Goal: Task Accomplishment & Management: Use online tool/utility

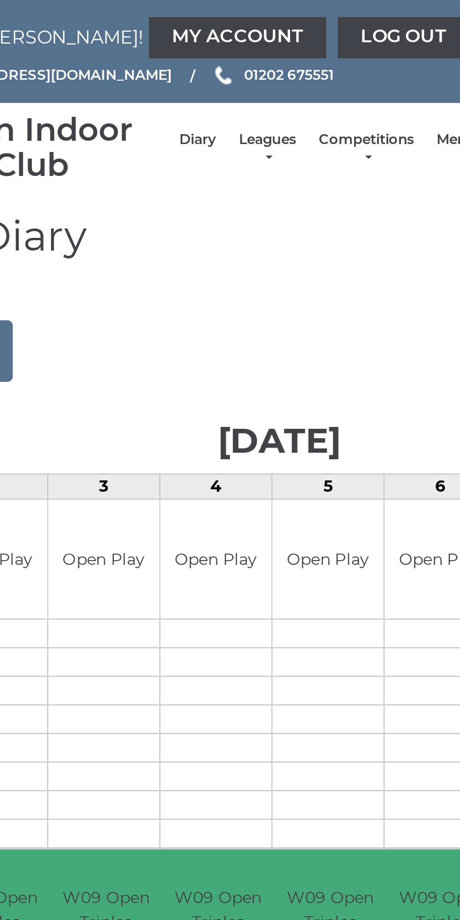
click at [254, 15] on link "Log out" at bounding box center [281, 15] width 54 height 17
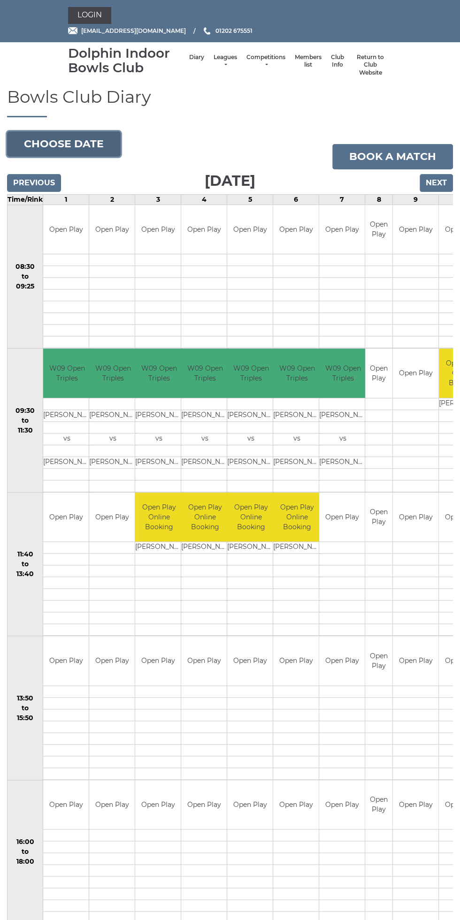
click at [100, 134] on button "Choose date" at bounding box center [64, 143] width 114 height 25
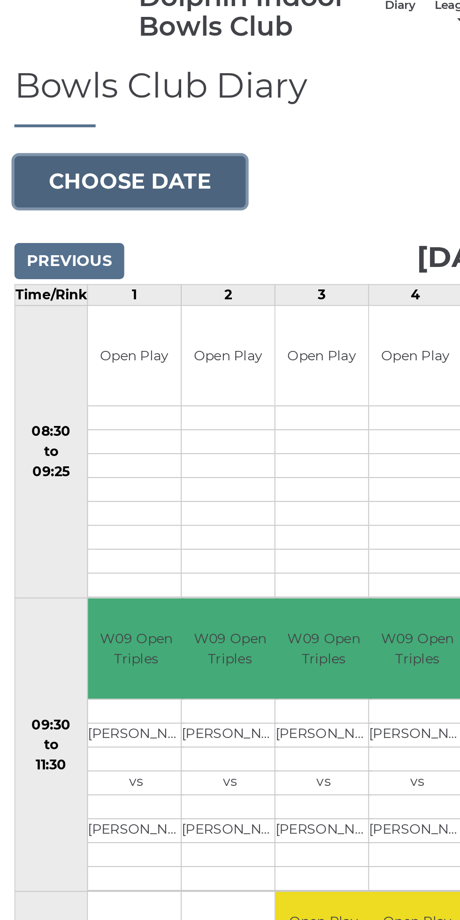
click at [92, 142] on button "Choose date" at bounding box center [64, 143] width 114 height 25
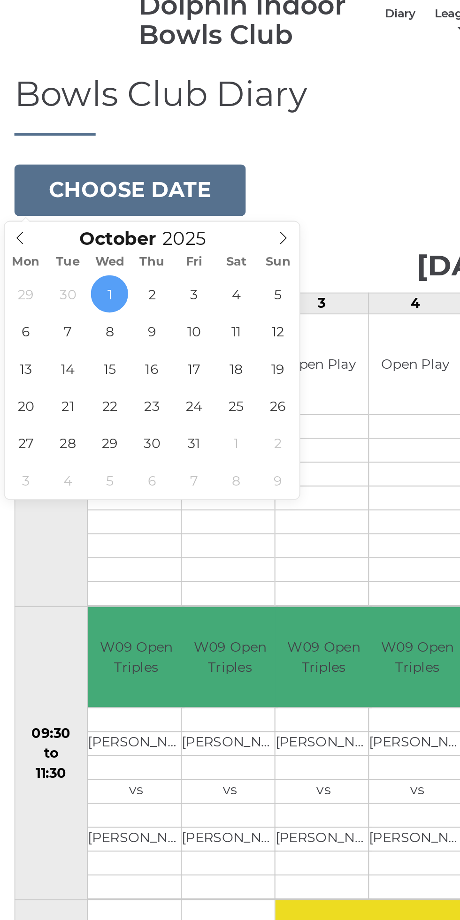
click at [17, 163] on span at bounding box center [9, 166] width 15 height 13
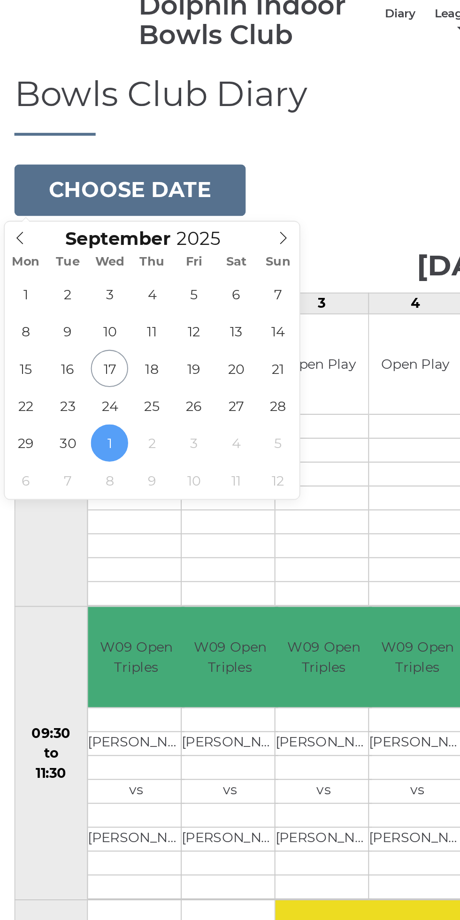
type input "2025-09-17"
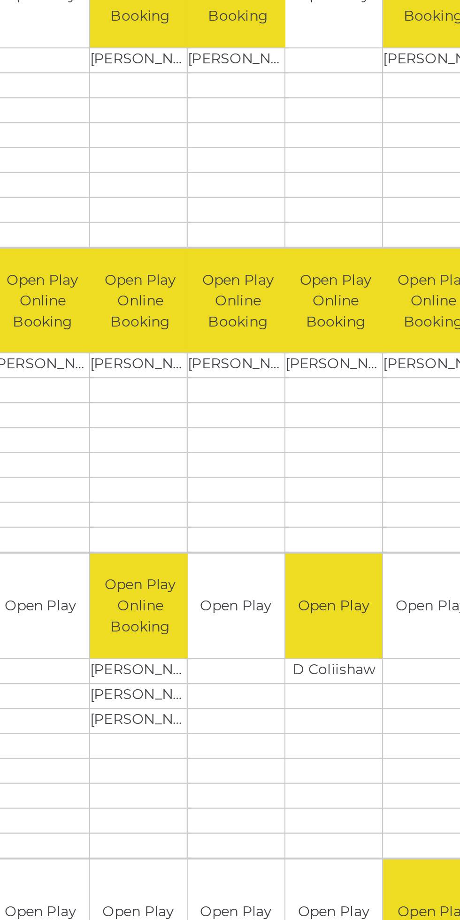
scroll to position [0, 38]
